Goal: Task Accomplishment & Management: Manage account settings

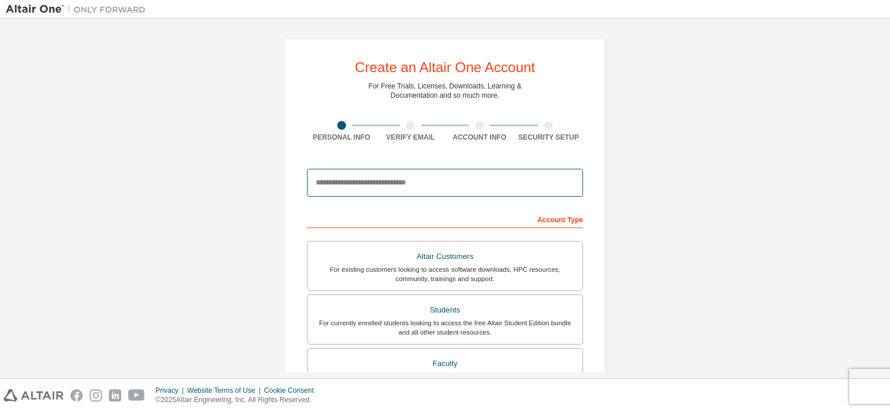
click at [406, 182] on input "email" at bounding box center [445, 183] width 276 height 28
type input "**********"
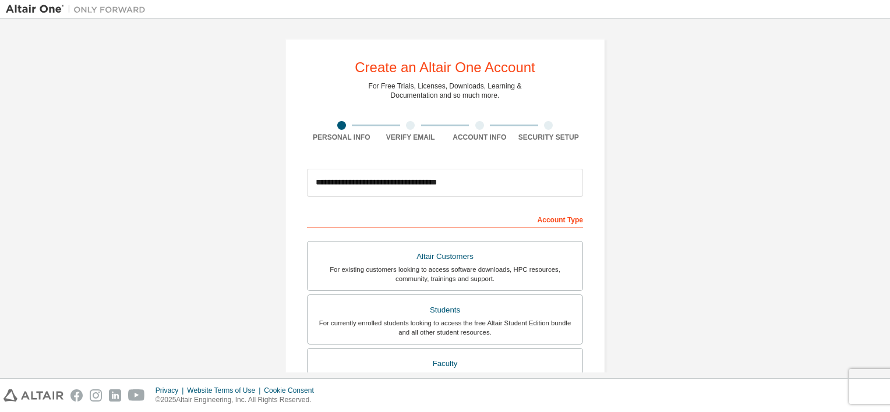
type input "**********"
type input "*"
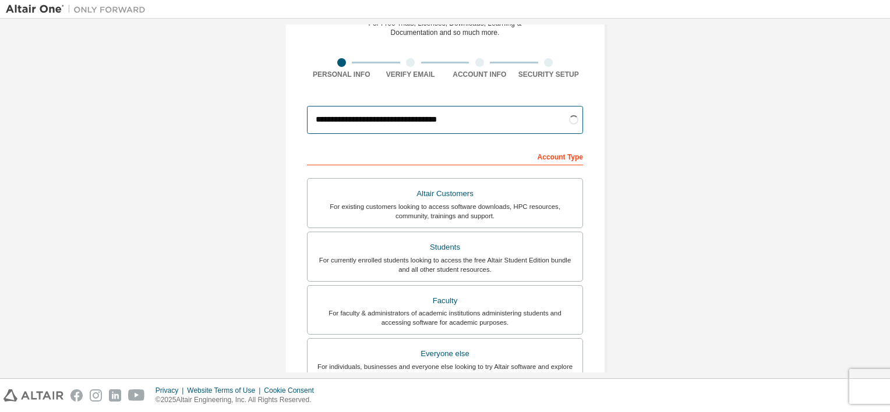
scroll to position [65, 0]
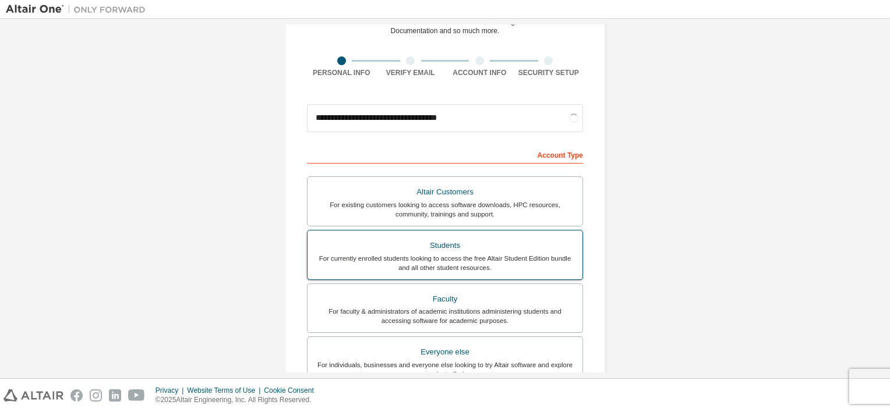
click at [487, 261] on div "For currently enrolled students looking to access the free Altair Student Editi…" at bounding box center [444, 263] width 261 height 19
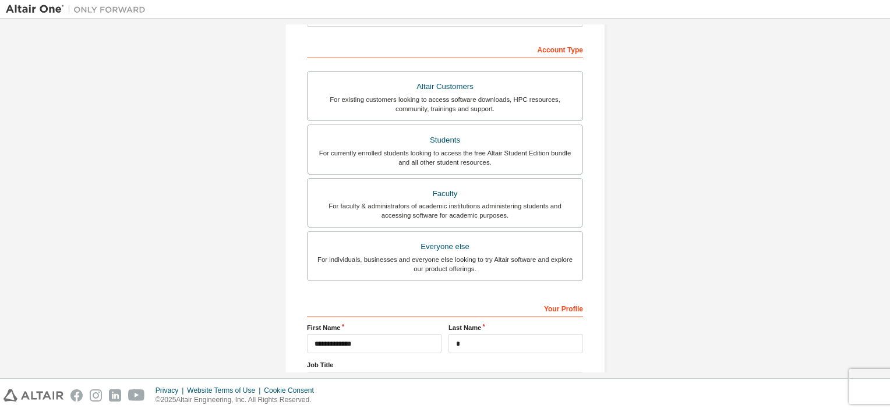
scroll to position [266, 0]
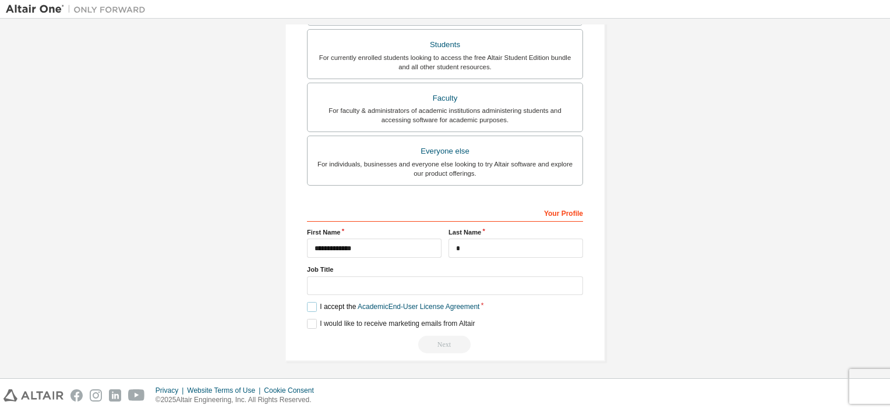
click at [309, 302] on label "I accept the Academic End-User License Agreement" at bounding box center [393, 307] width 172 height 10
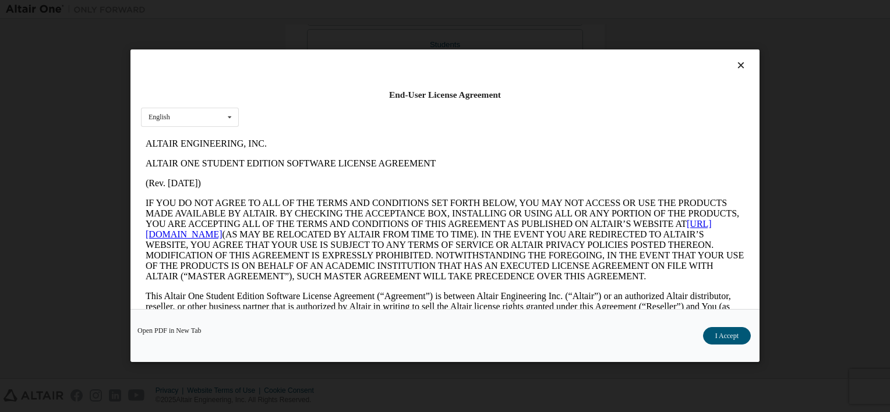
scroll to position [0, 0]
click at [725, 331] on button "I Accept" at bounding box center [727, 336] width 48 height 17
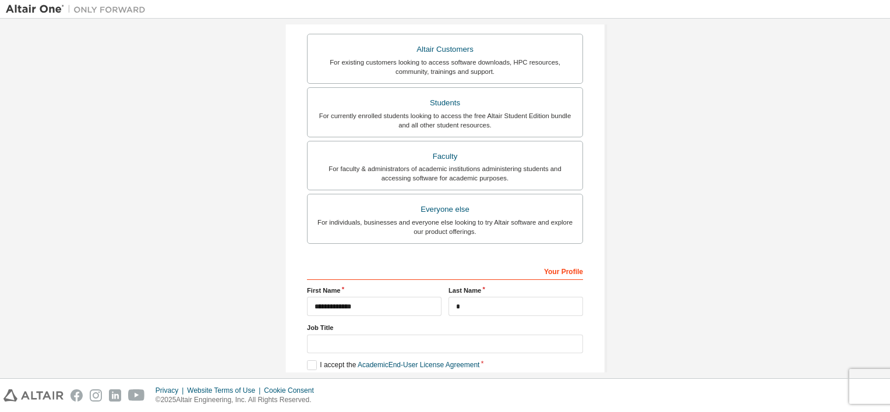
scroll to position [266, 0]
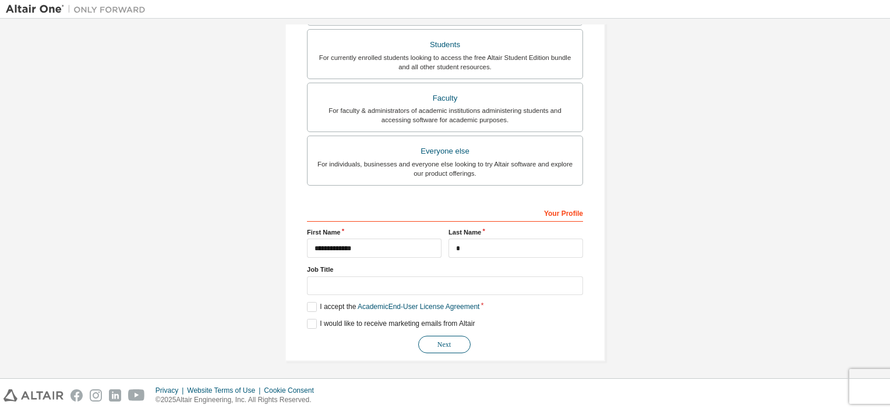
click at [451, 336] on button "Next" at bounding box center [444, 344] width 52 height 17
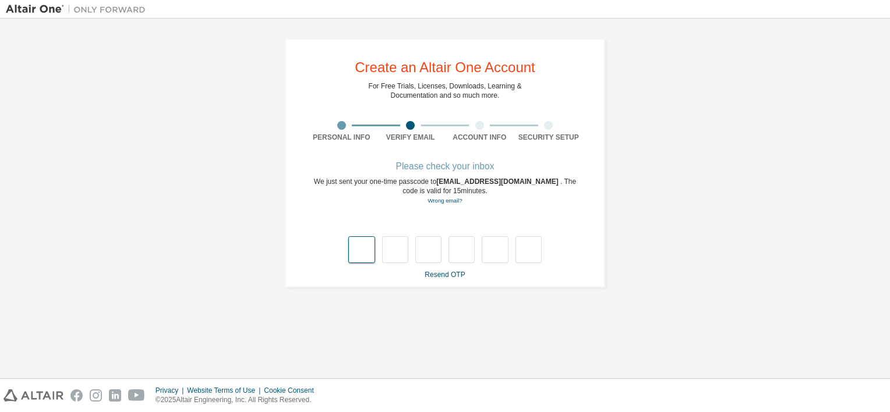
scroll to position [0, 0]
click at [445, 200] on link "Wrong email?" at bounding box center [444, 200] width 34 height 6
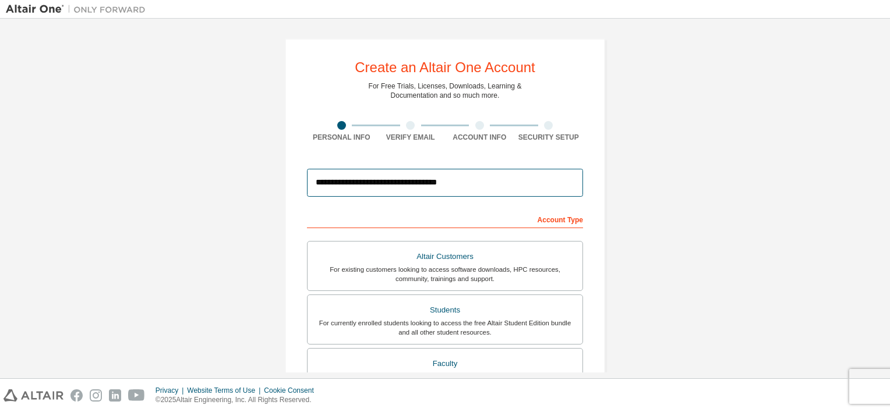
drag, startPoint x: 463, startPoint y: 179, endPoint x: 277, endPoint y: 193, distance: 186.8
click at [277, 193] on div "**********" at bounding box center [445, 332] width 348 height 617
type input "**********"
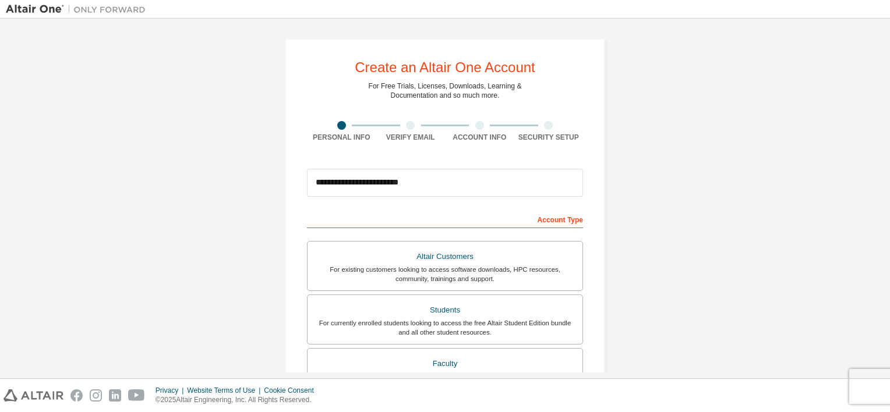
type input "**********"
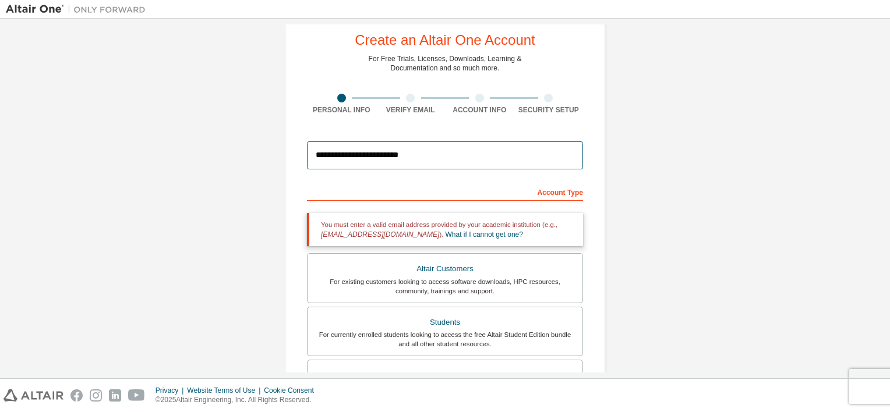
scroll to position [17, 0]
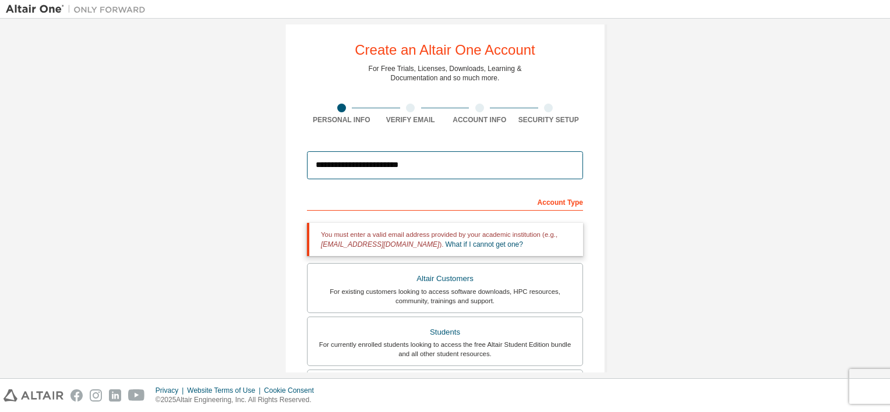
drag, startPoint x: 415, startPoint y: 167, endPoint x: 271, endPoint y: 170, distance: 143.8
click at [271, 170] on div "**********" at bounding box center [445, 335] width 348 height 656
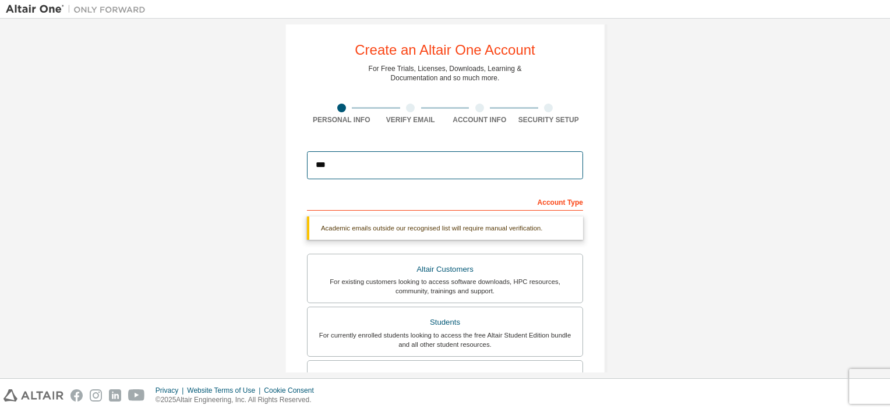
type input "**********"
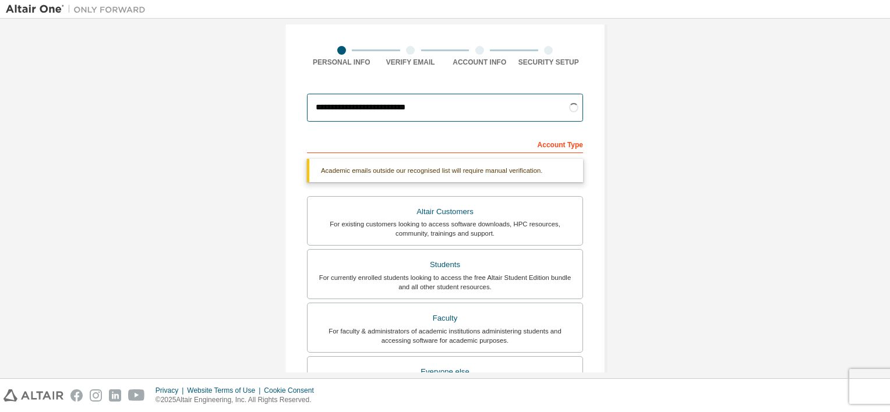
scroll to position [76, 0]
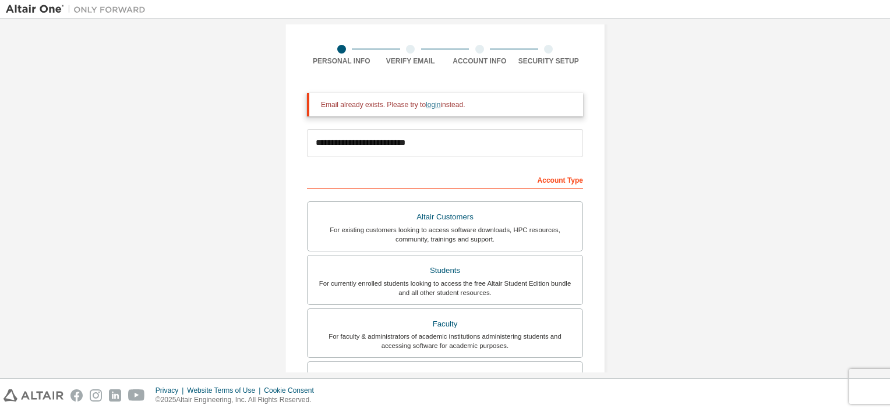
click at [427, 106] on link "login" at bounding box center [433, 105] width 15 height 8
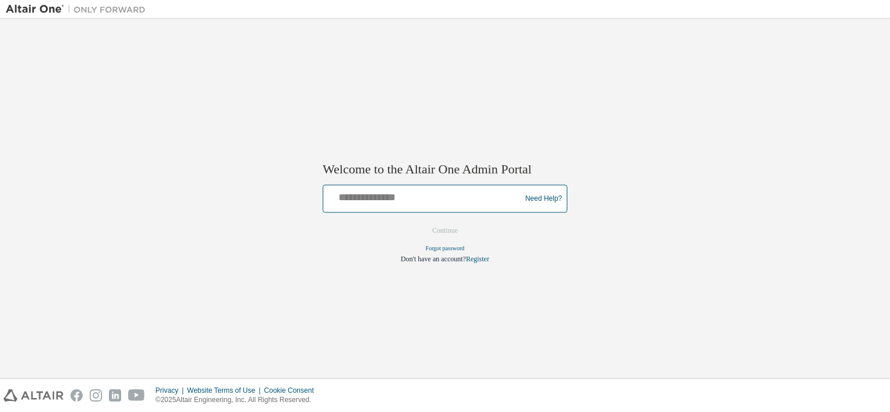
click at [422, 204] on input "text" at bounding box center [424, 196] width 192 height 17
type input "**********"
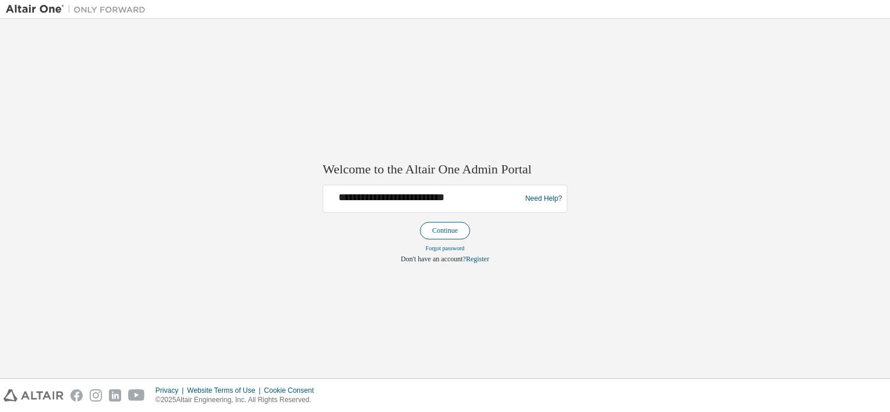
click at [440, 236] on button "Continue" at bounding box center [445, 230] width 50 height 17
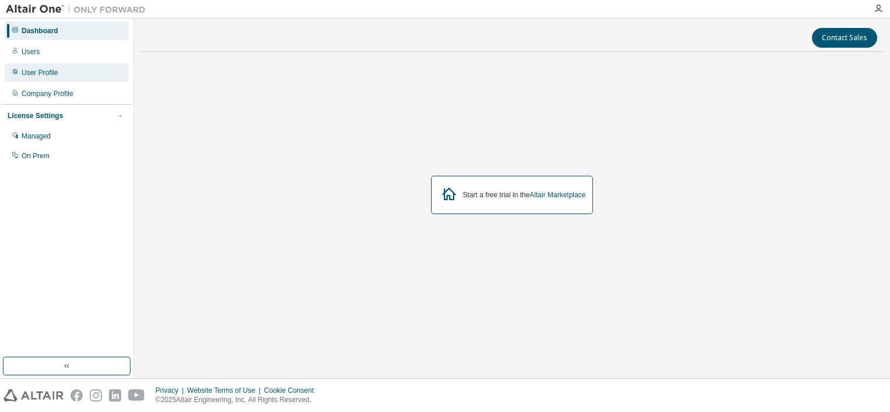
click at [56, 70] on div "User Profile" at bounding box center [40, 72] width 37 height 9
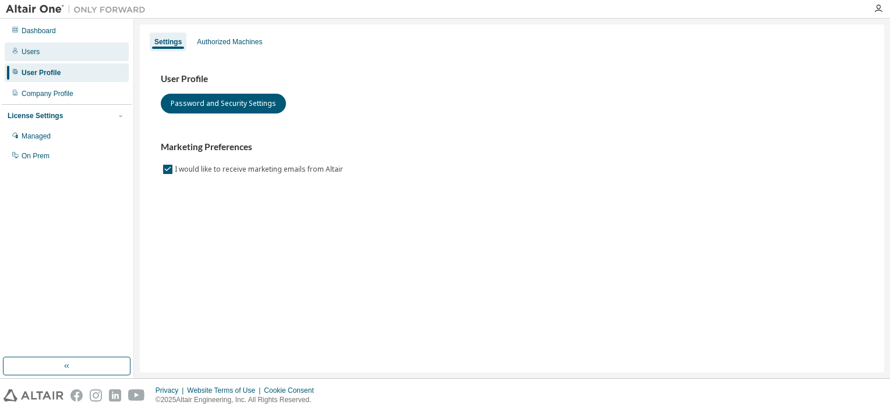
click at [68, 61] on div "Users" at bounding box center [67, 52] width 124 height 19
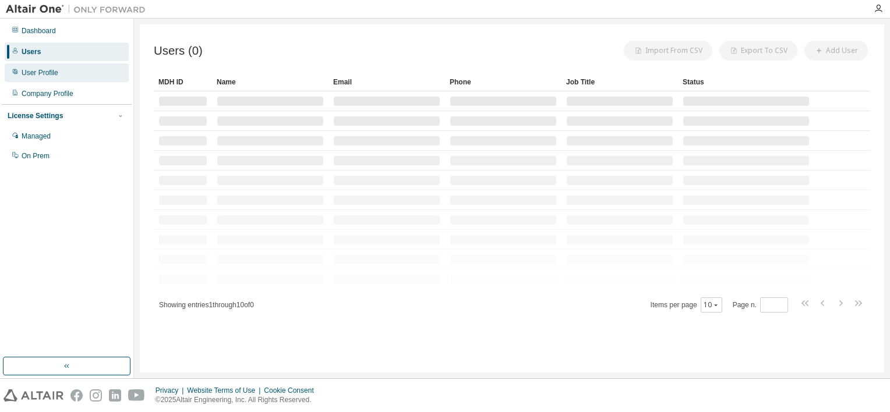
click at [71, 75] on div "User Profile" at bounding box center [67, 72] width 124 height 19
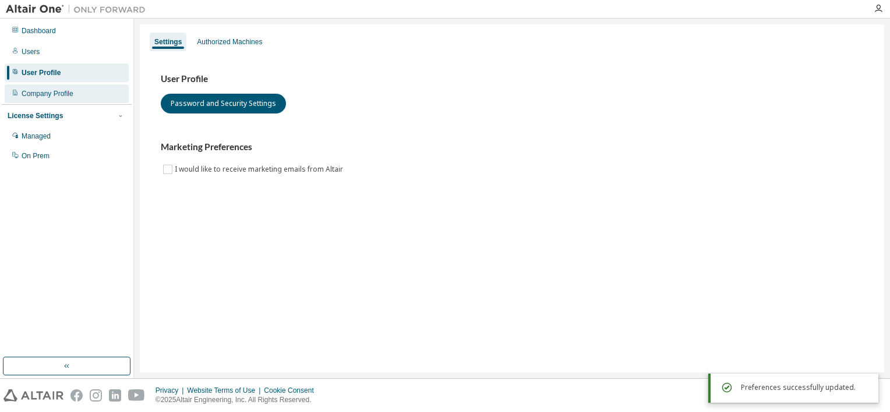
click at [59, 101] on div "Company Profile" at bounding box center [67, 93] width 124 height 19
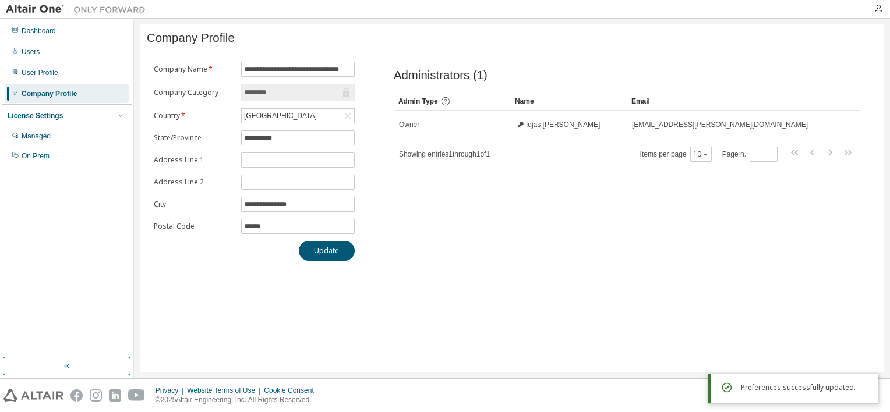
click at [75, 117] on div "License Settings" at bounding box center [67, 116] width 118 height 10
click at [40, 136] on div "Managed" at bounding box center [36, 136] width 29 height 9
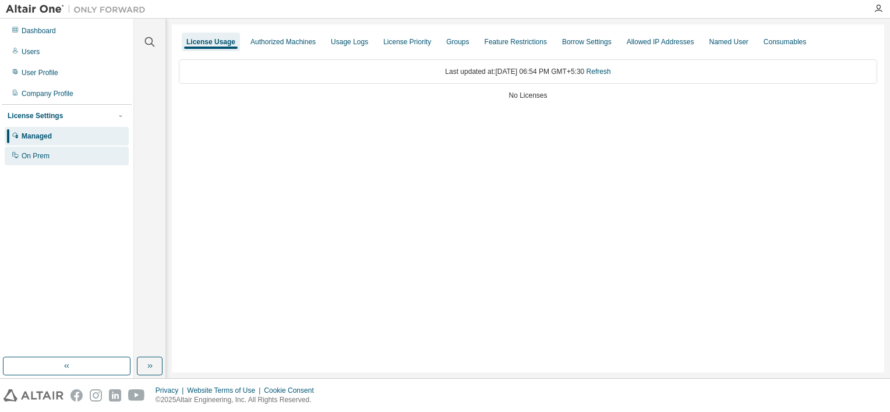
click at [69, 156] on div "On Prem" at bounding box center [67, 156] width 124 height 19
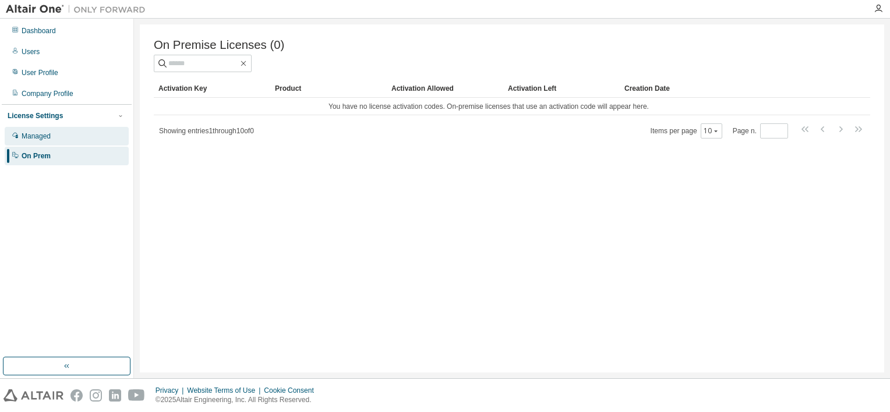
click at [84, 140] on div "Managed" at bounding box center [67, 136] width 124 height 19
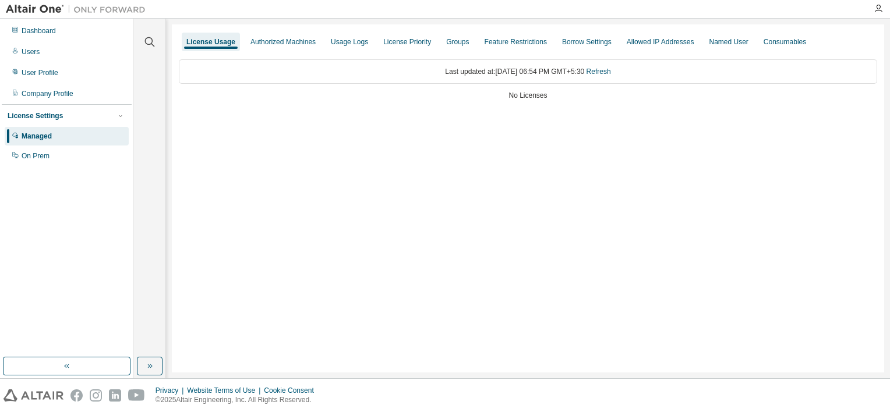
click at [60, 111] on div "License Settings" at bounding box center [67, 116] width 118 height 10
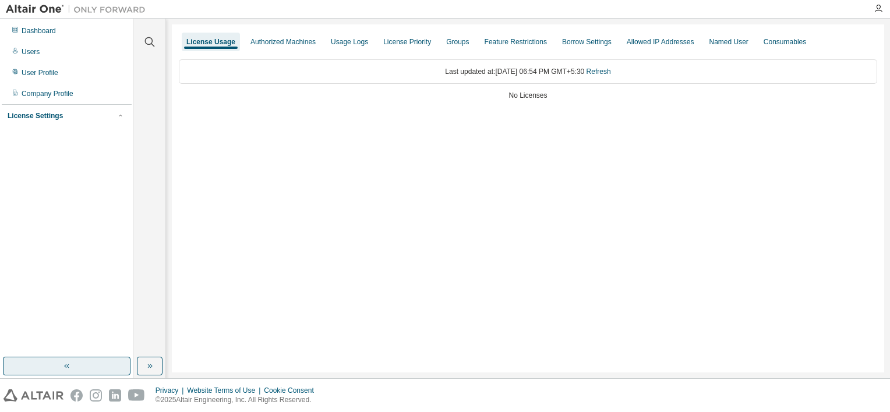
click at [93, 357] on button "button" at bounding box center [67, 366] width 128 height 19
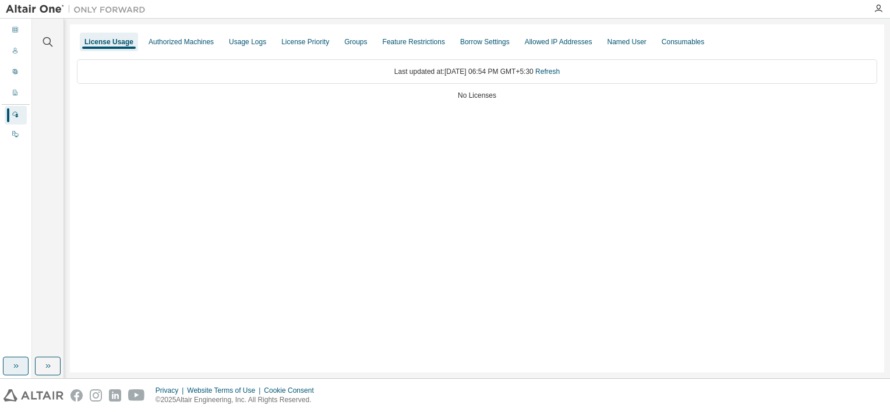
click at [14, 367] on icon "button" at bounding box center [15, 366] width 9 height 9
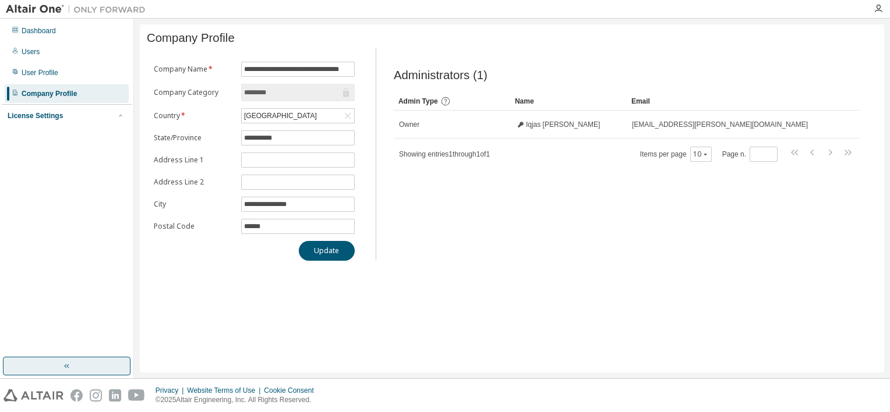
click at [61, 112] on div "License Settings" at bounding box center [67, 116] width 118 height 10
click at [49, 142] on div "Managed" at bounding box center [67, 136] width 124 height 19
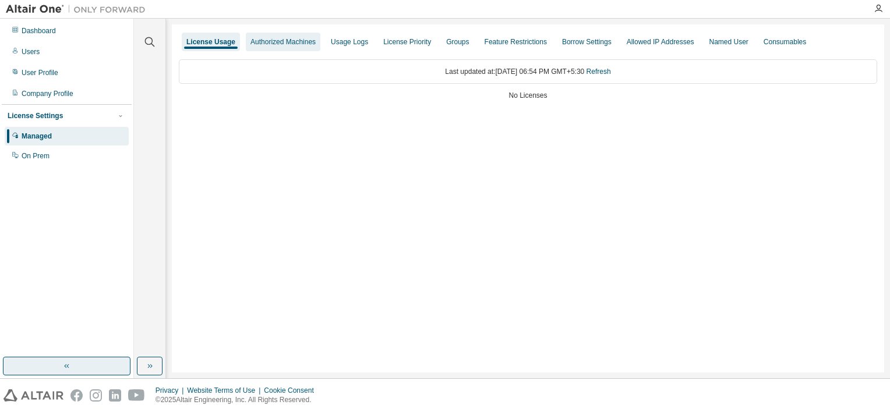
click at [281, 43] on div "Authorized Machines" at bounding box center [282, 41] width 65 height 9
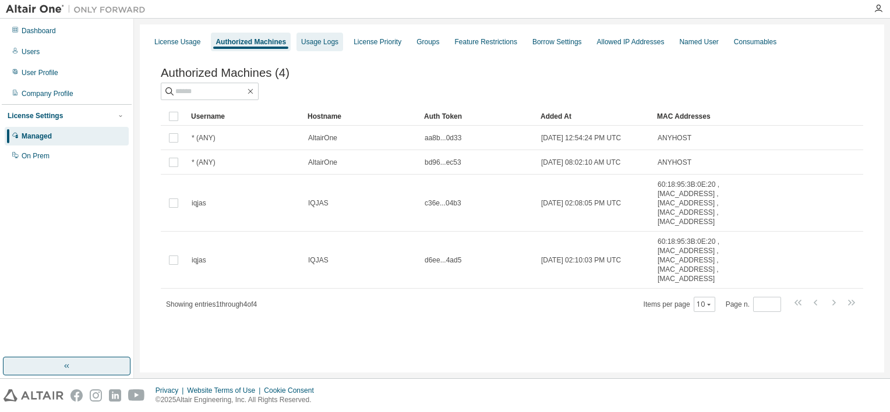
click at [317, 44] on div "Usage Logs" at bounding box center [319, 41] width 37 height 9
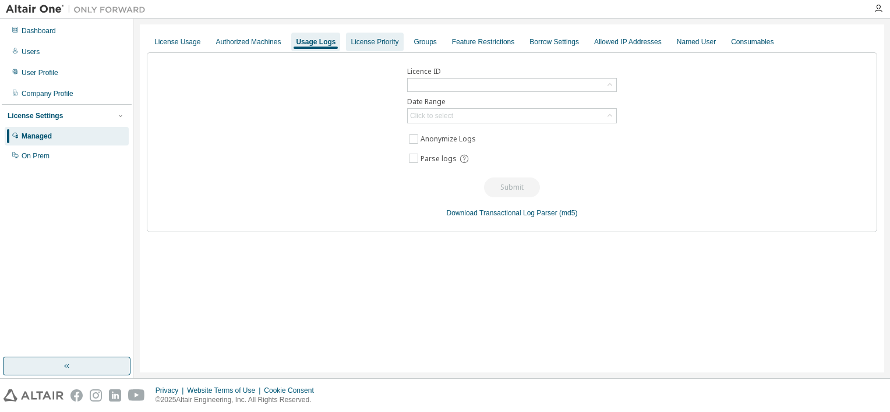
click at [371, 49] on div "License Priority" at bounding box center [374, 42] width 57 height 19
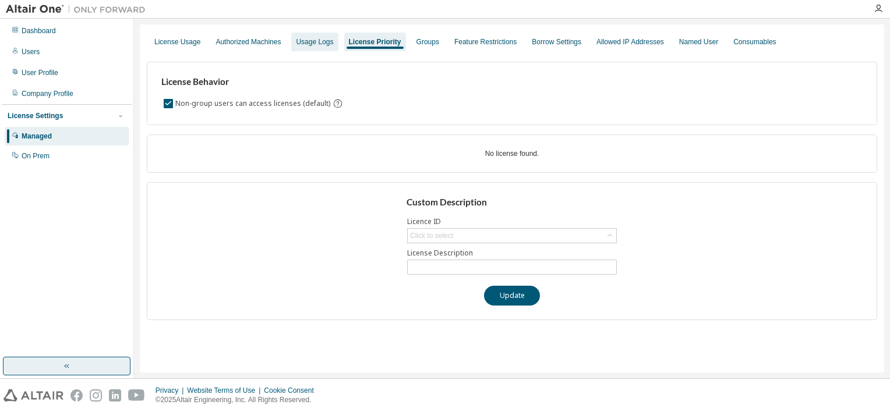
click at [312, 49] on div "Usage Logs" at bounding box center [314, 42] width 47 height 19
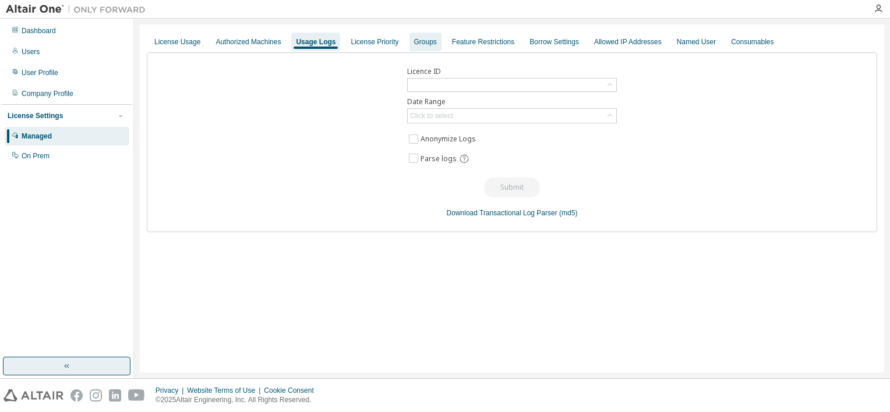
click at [414, 42] on div "Groups" at bounding box center [425, 41] width 23 height 9
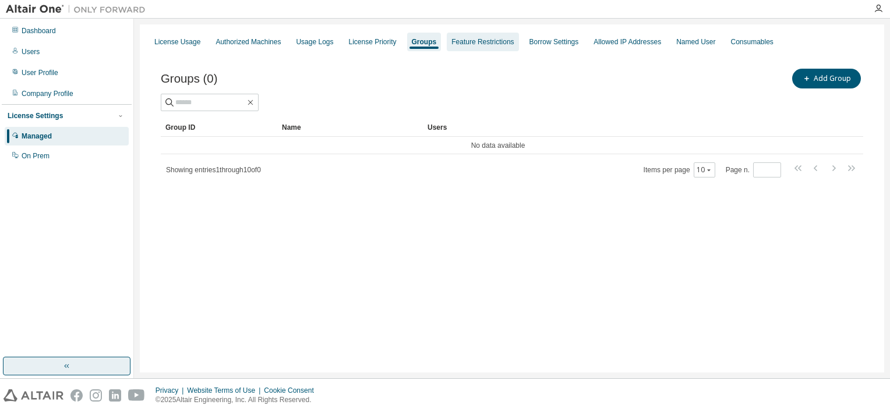
click at [470, 48] on div "Feature Restrictions" at bounding box center [483, 42] width 72 height 19
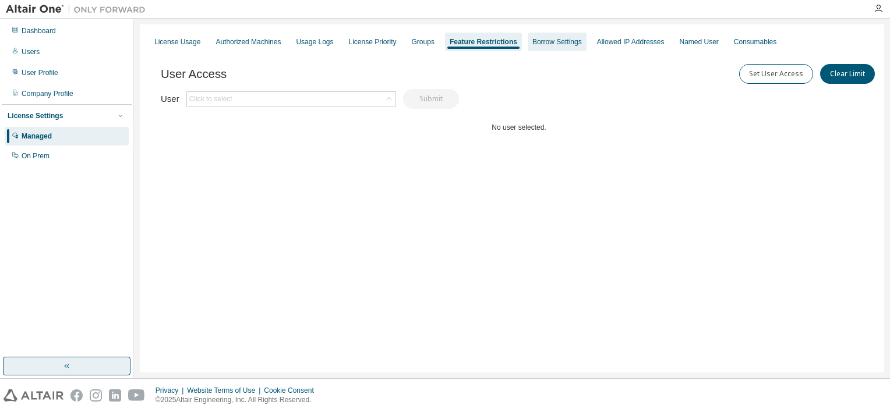
click at [541, 47] on div "Borrow Settings" at bounding box center [557, 42] width 59 height 19
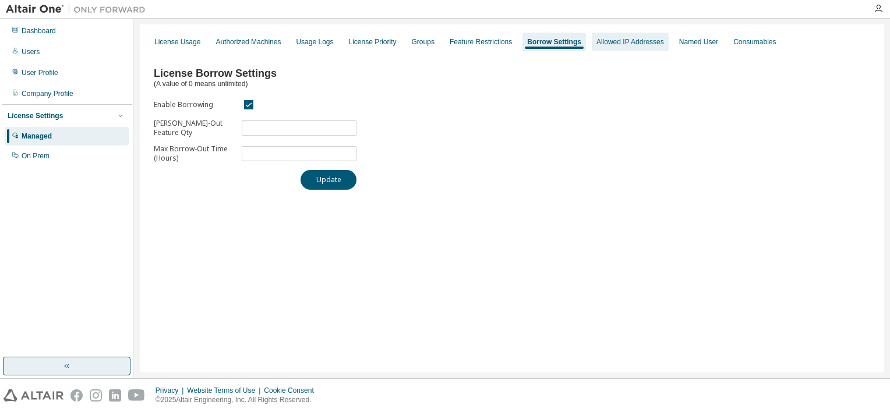
click at [625, 38] on div "Allowed IP Addresses" at bounding box center [630, 41] width 68 height 9
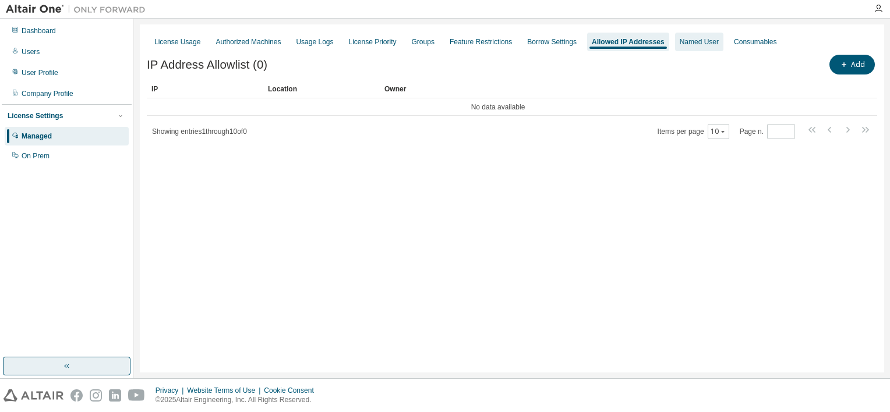
click at [687, 42] on div "Named User" at bounding box center [698, 41] width 39 height 9
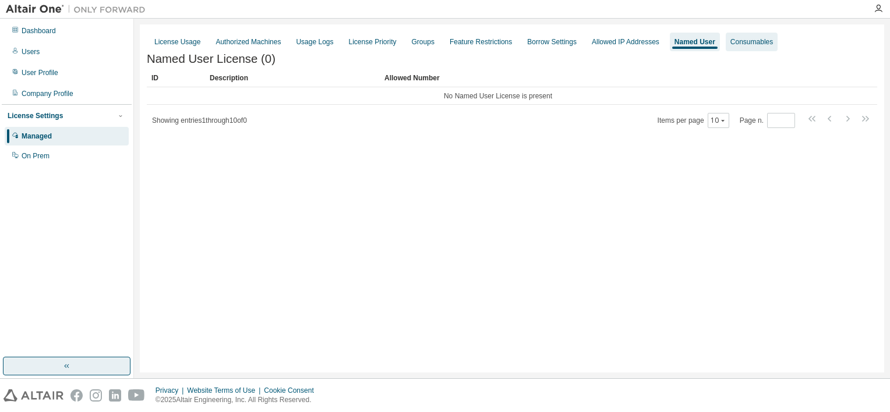
click at [729, 47] on div "Consumables" at bounding box center [751, 42] width 52 height 19
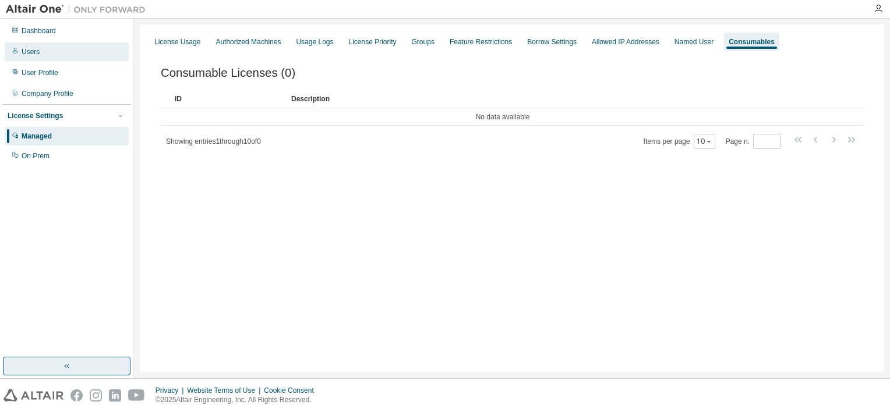
click at [37, 42] on div "Dashboard Users User Profile Company Profile License Settings Managed On Prem" at bounding box center [67, 93] width 130 height 146
click at [42, 34] on div "Dashboard" at bounding box center [39, 30] width 34 height 9
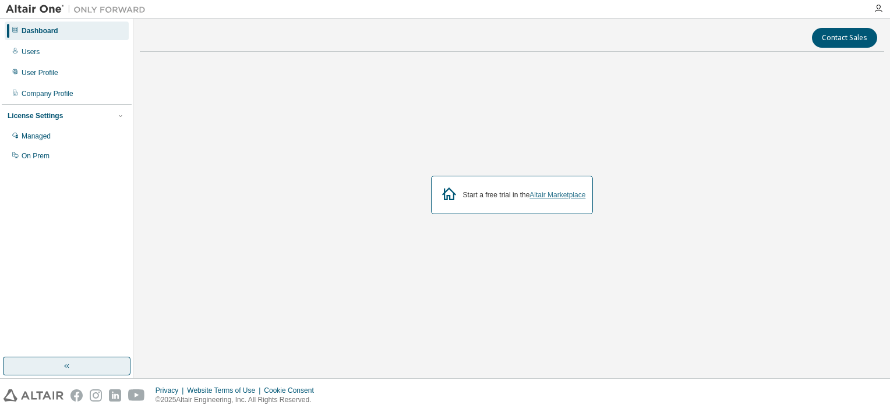
click at [552, 192] on link "Altair Marketplace" at bounding box center [557, 195] width 56 height 8
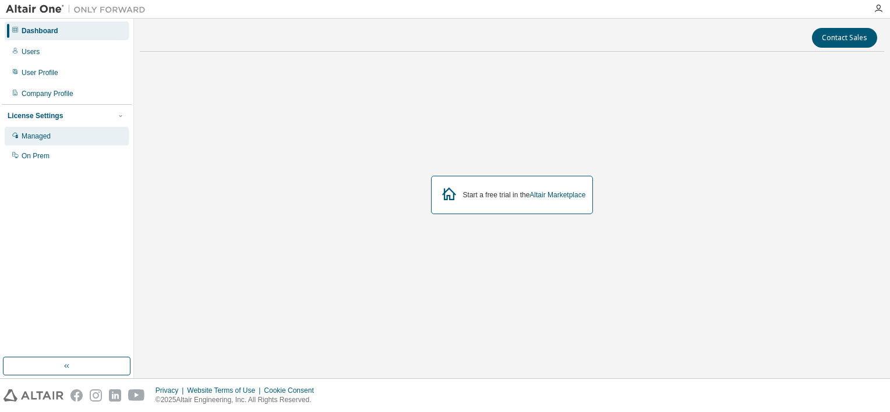
click at [69, 142] on div "Managed" at bounding box center [67, 136] width 124 height 19
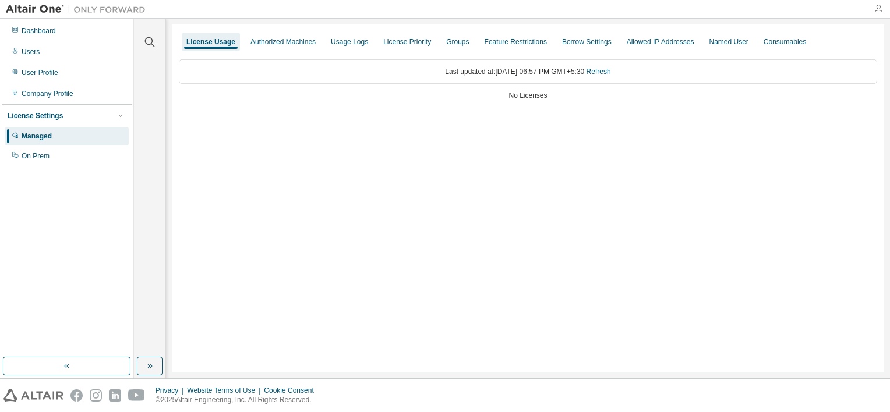
click at [875, 10] on icon "button" at bounding box center [877, 8] width 9 height 9
